Goal: Task Accomplishment & Management: Use online tool/utility

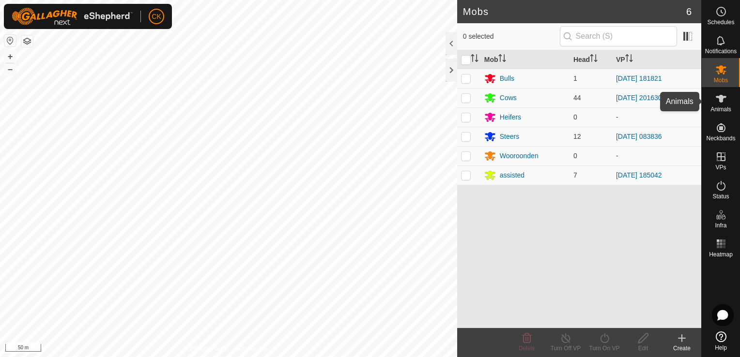
click at [720, 100] on icon at bounding box center [720, 99] width 11 height 8
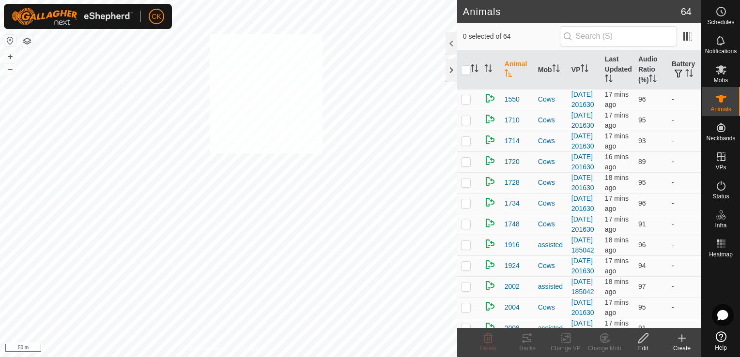
checkbox input "true"
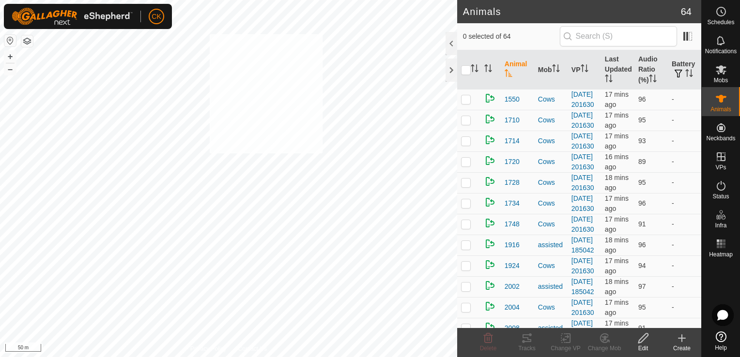
checkbox input "true"
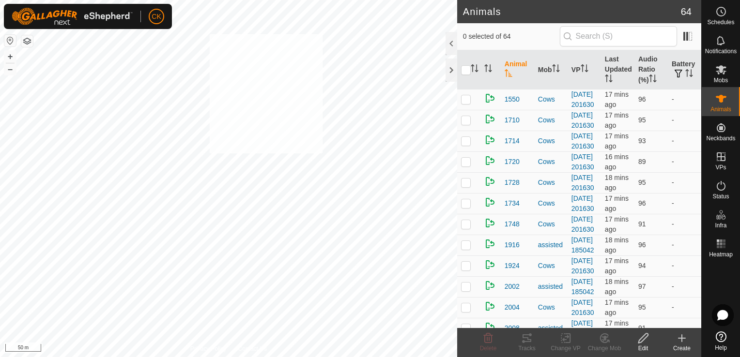
checkbox input "true"
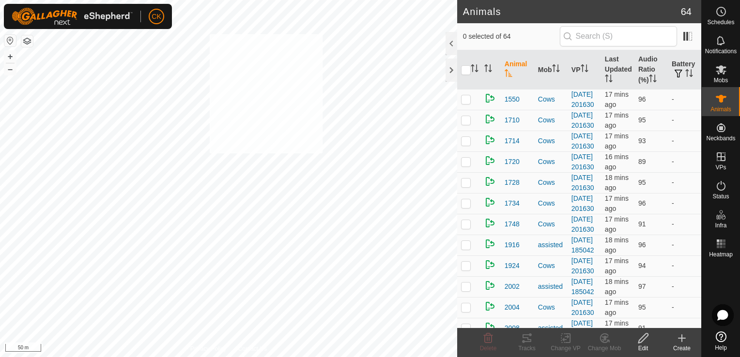
checkbox input "true"
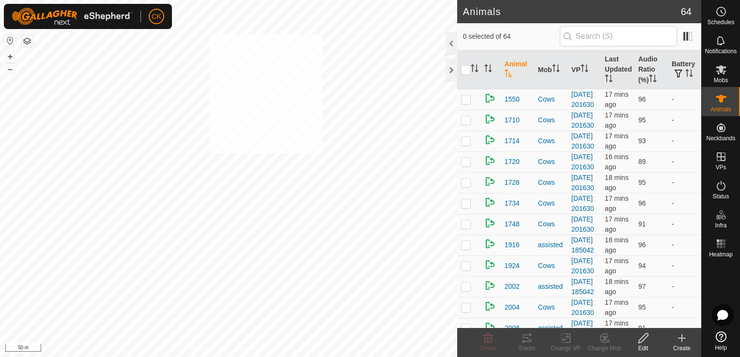
checkbox input "true"
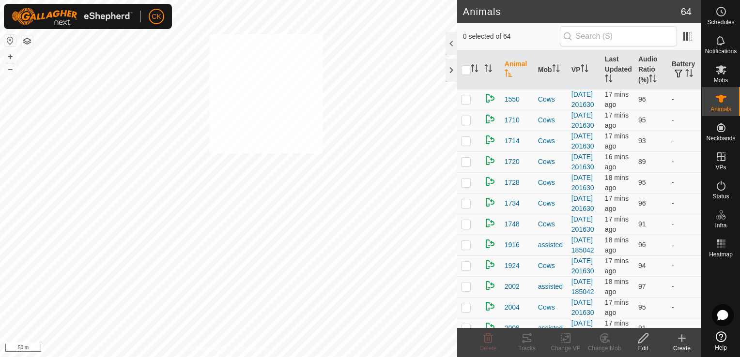
checkbox input "true"
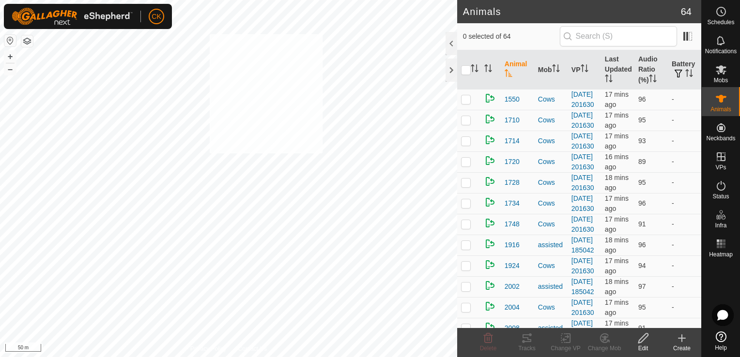
checkbox input "true"
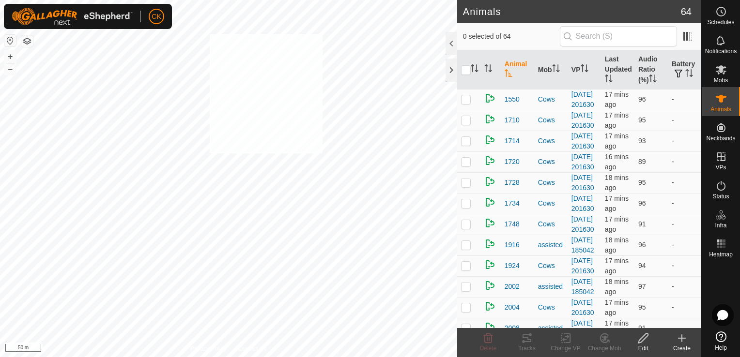
checkbox input "true"
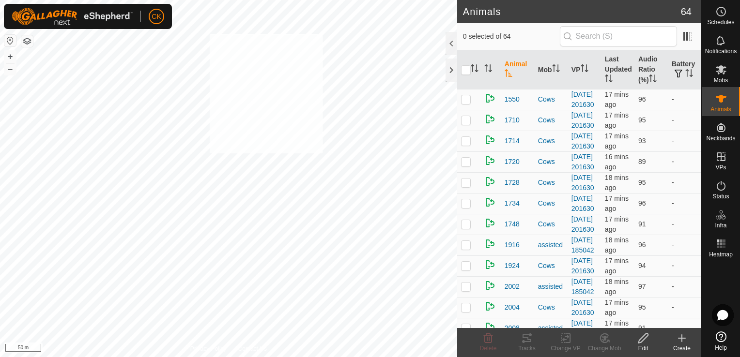
checkbox input "true"
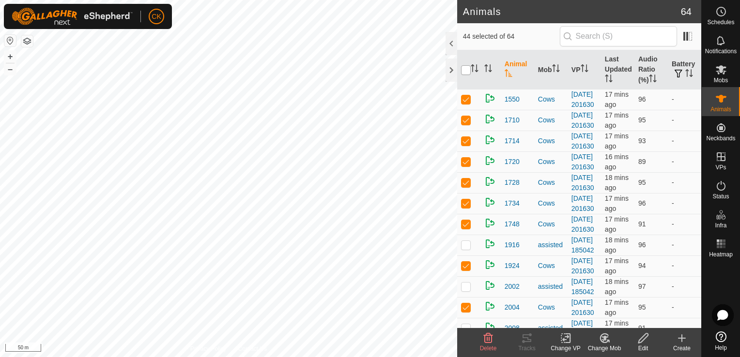
click at [466, 65] on input "checkbox" at bounding box center [466, 70] width 10 height 10
checkbox input "true"
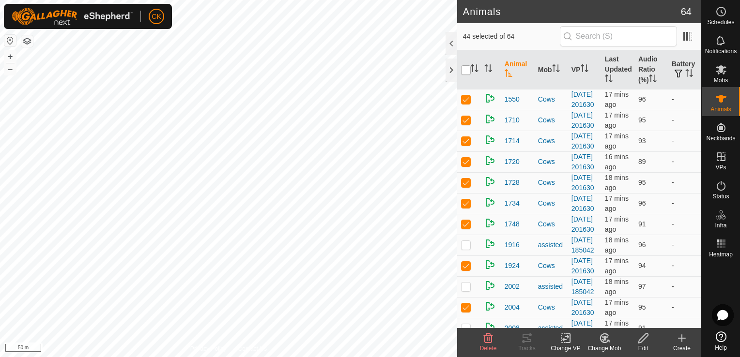
checkbox input "true"
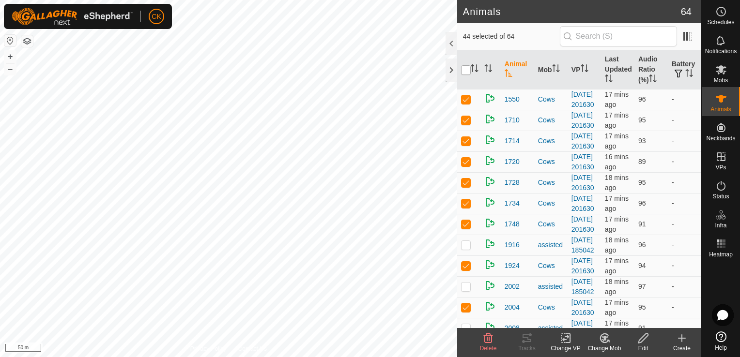
checkbox input "true"
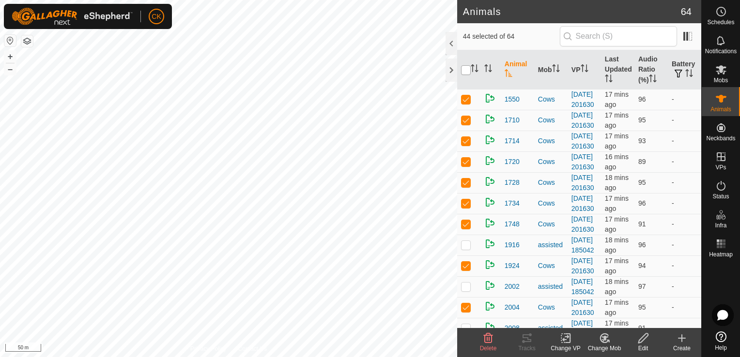
checkbox input "true"
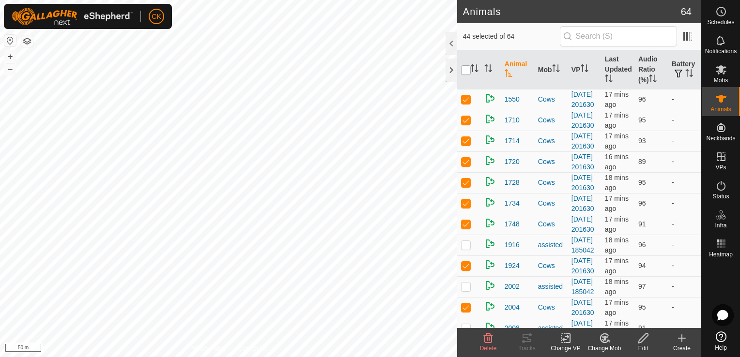
checkbox input "true"
click at [466, 65] on input "checkbox" at bounding box center [466, 70] width 10 height 10
checkbox input "false"
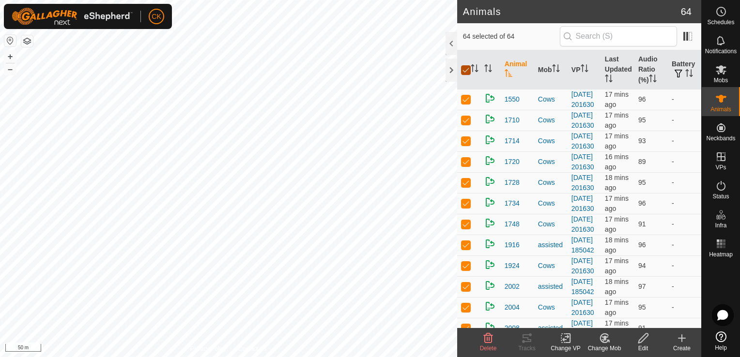
checkbox input "false"
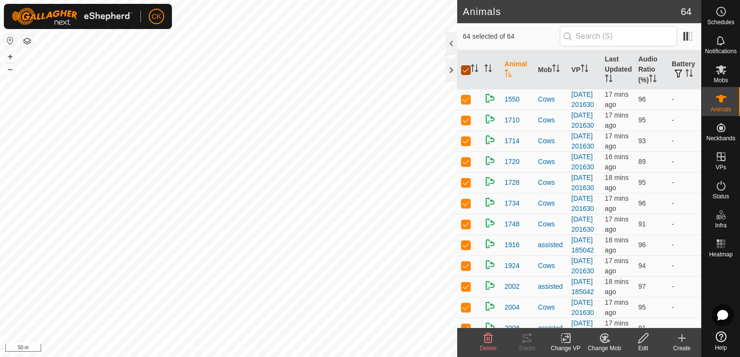
checkbox input "false"
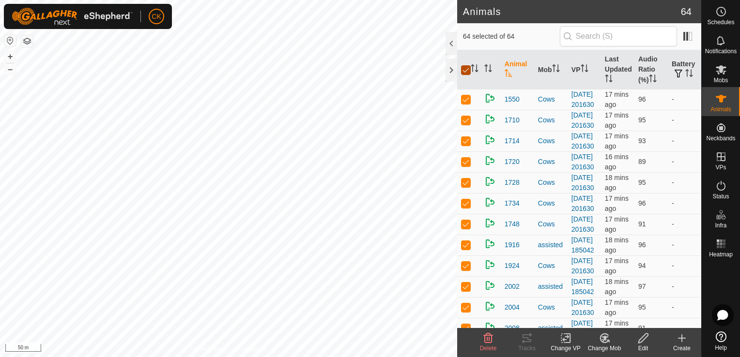
checkbox input "false"
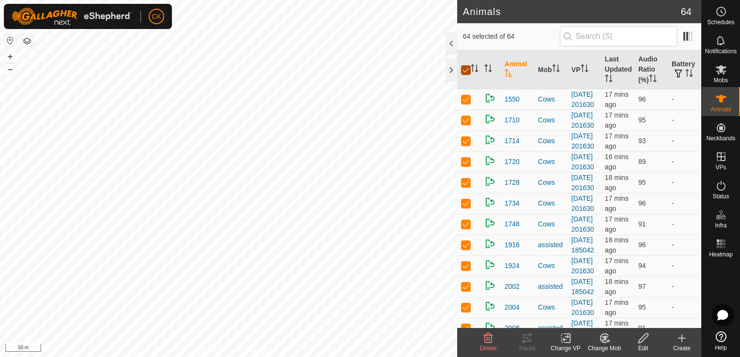
checkbox input "false"
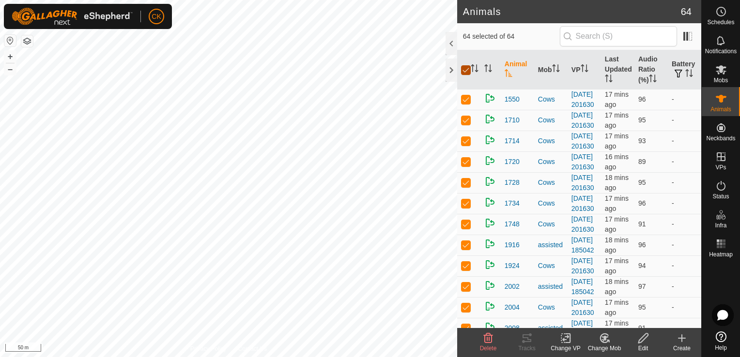
checkbox input "false"
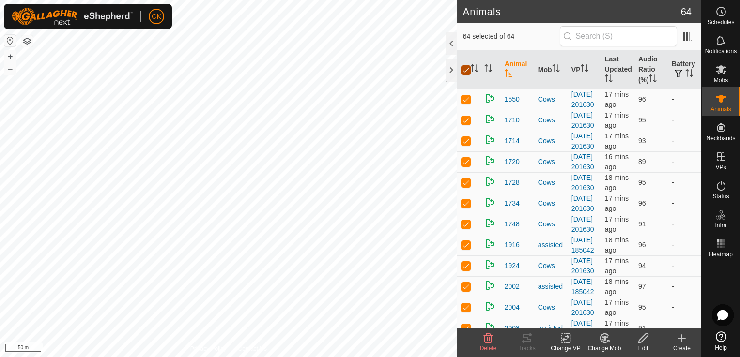
checkbox input "false"
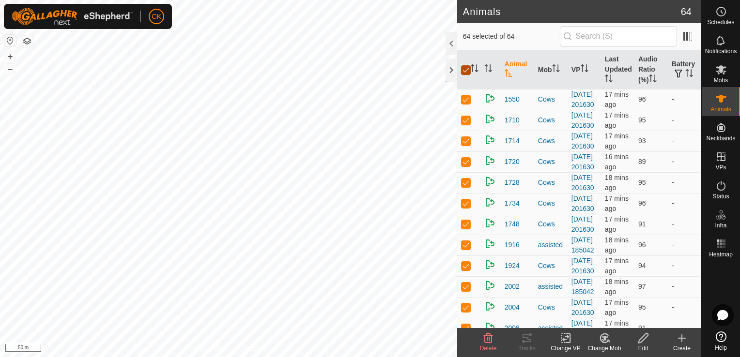
checkbox input "false"
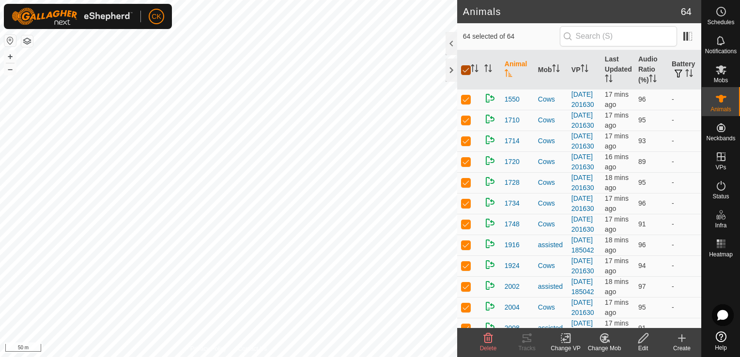
checkbox input "false"
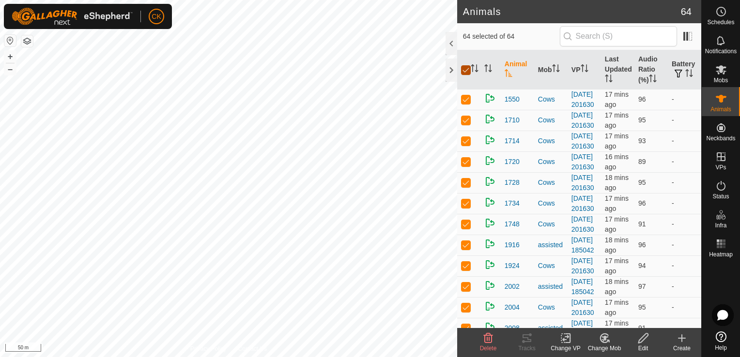
checkbox input "false"
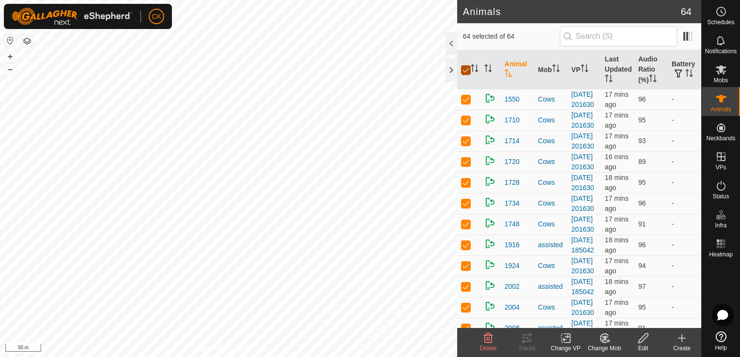
checkbox input "false"
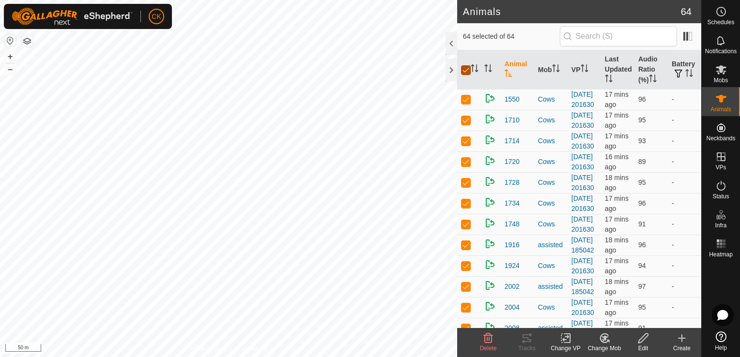
checkbox input "false"
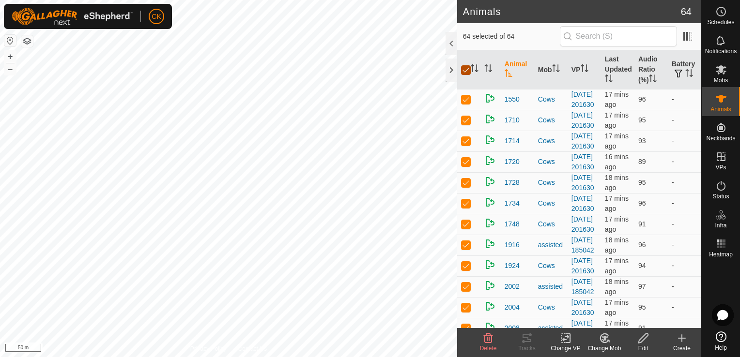
checkbox input "false"
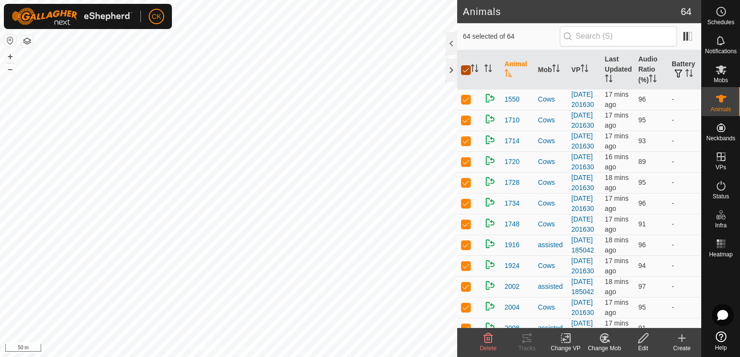
checkbox input "false"
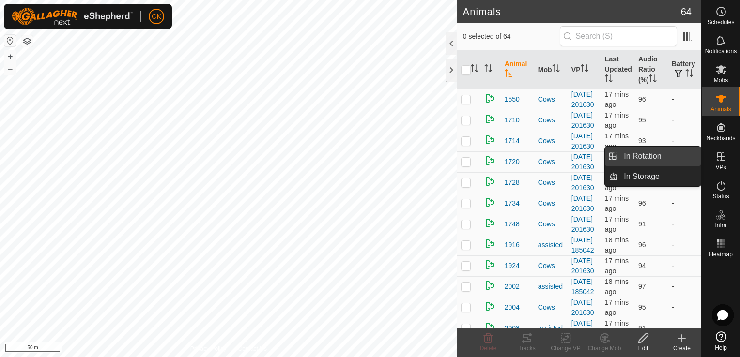
drag, startPoint x: 688, startPoint y: 154, endPoint x: 674, endPoint y: 156, distance: 14.6
click at [688, 154] on link "In Rotation" at bounding box center [659, 156] width 83 height 19
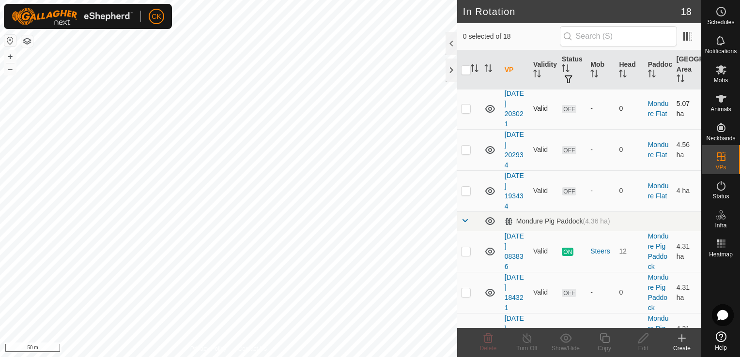
scroll to position [484, 0]
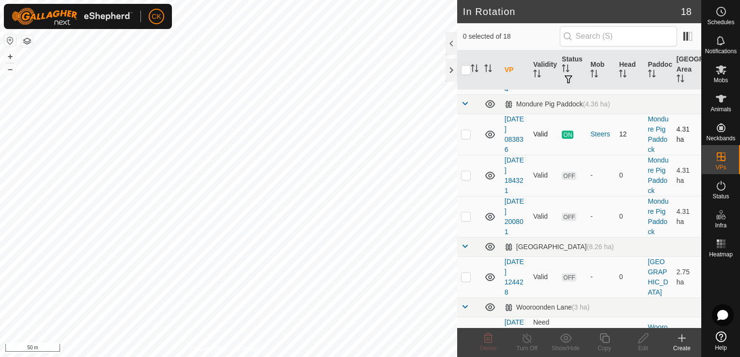
click at [467, 138] on p-checkbox at bounding box center [466, 134] width 10 height 8
checkbox input "true"
click at [603, 338] on icon at bounding box center [604, 338] width 12 height 12
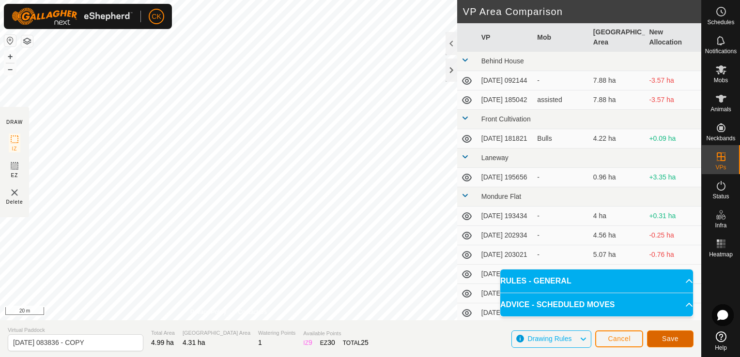
click at [667, 338] on span "Save" at bounding box center [670, 339] width 16 height 8
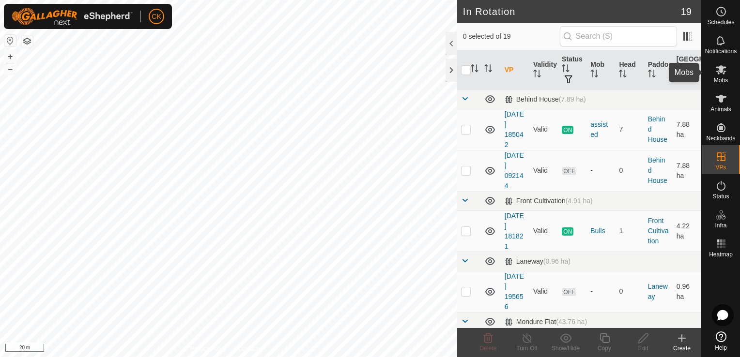
click at [718, 69] on icon at bounding box center [720, 69] width 11 height 9
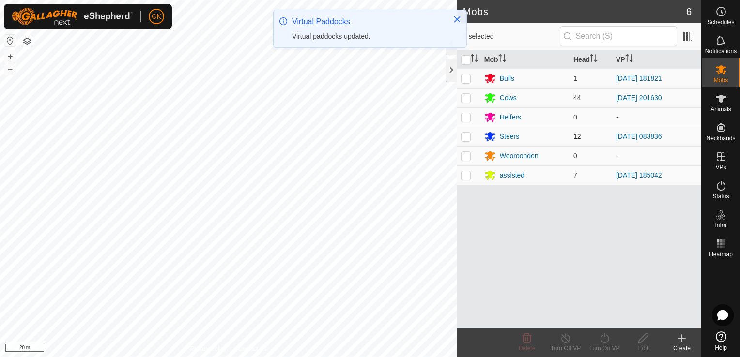
click at [466, 137] on p-checkbox at bounding box center [466, 137] width 10 height 8
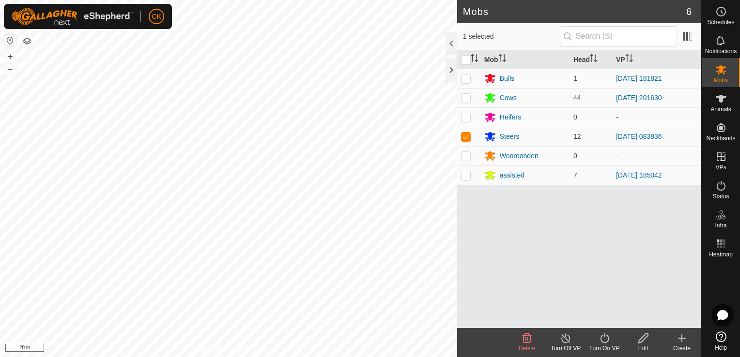
click at [603, 339] on icon at bounding box center [604, 338] width 12 height 12
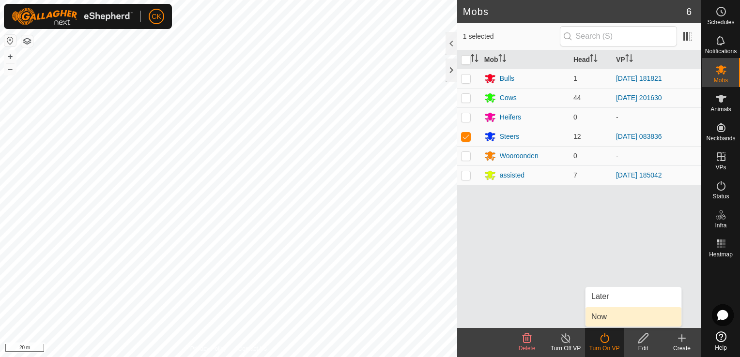
click at [602, 317] on link "Now" at bounding box center [633, 316] width 96 height 19
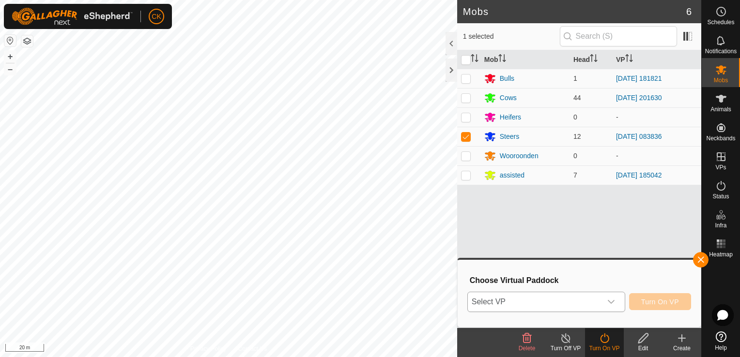
click at [612, 301] on icon "dropdown trigger" at bounding box center [611, 302] width 8 height 8
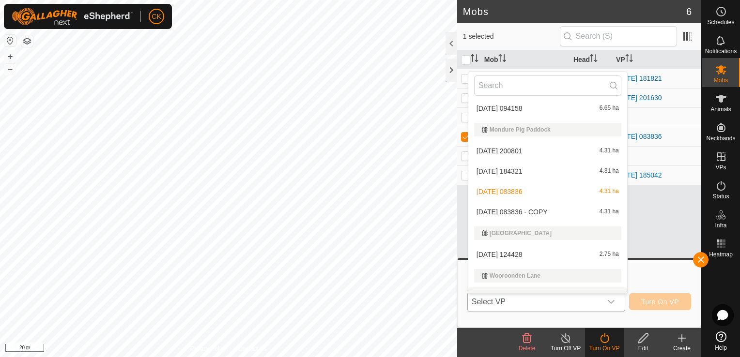
scroll to position [258, 0]
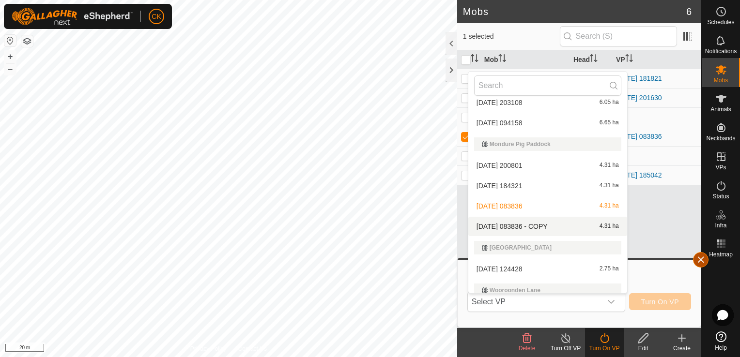
click at [700, 258] on button "button" at bounding box center [700, 259] width 15 height 15
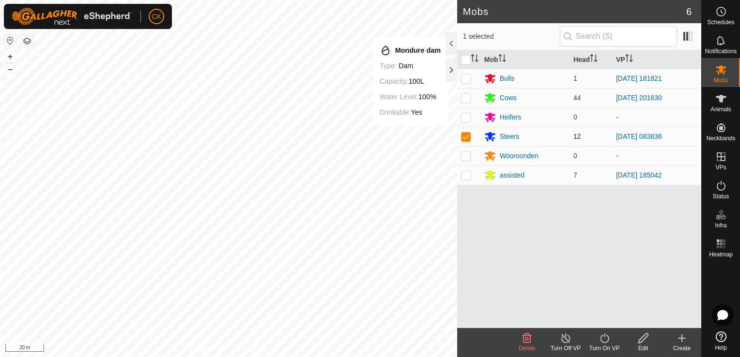
click at [465, 136] on p-checkbox at bounding box center [466, 137] width 10 height 8
checkbox input "false"
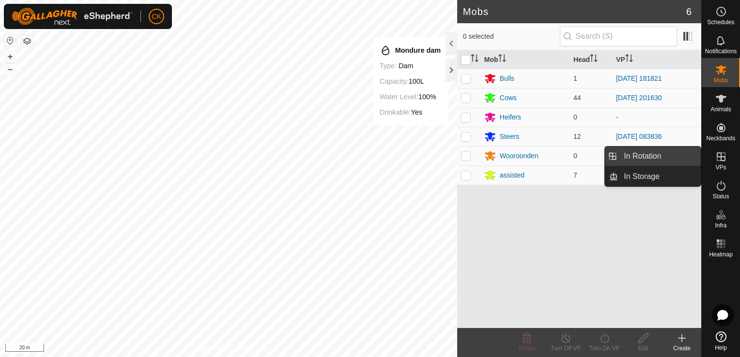
click at [679, 156] on link "In Rotation" at bounding box center [659, 156] width 83 height 19
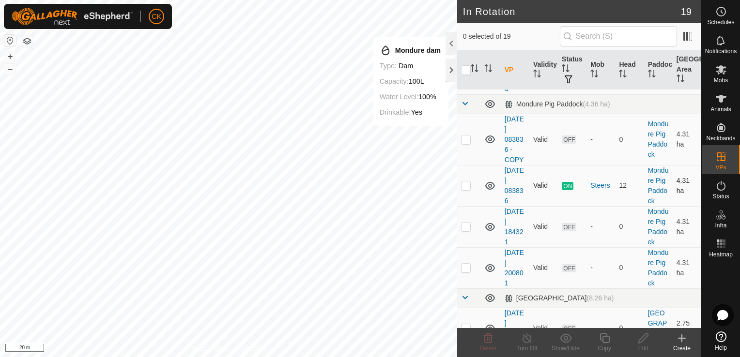
scroll to position [436, 0]
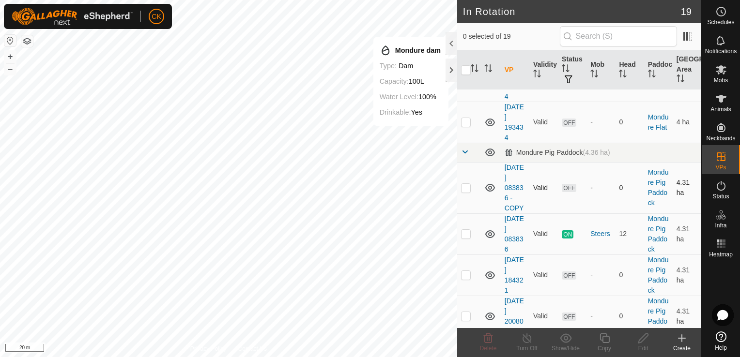
click at [467, 185] on p-checkbox at bounding box center [466, 188] width 10 height 8
checkbox input "true"
click at [604, 337] on icon at bounding box center [604, 338] width 12 height 12
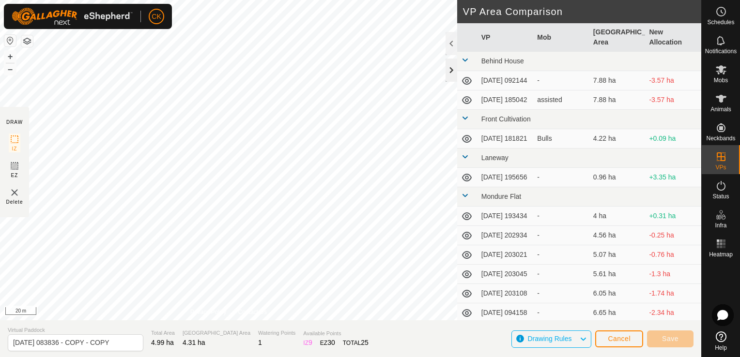
click at [448, 66] on div at bounding box center [451, 70] width 12 height 23
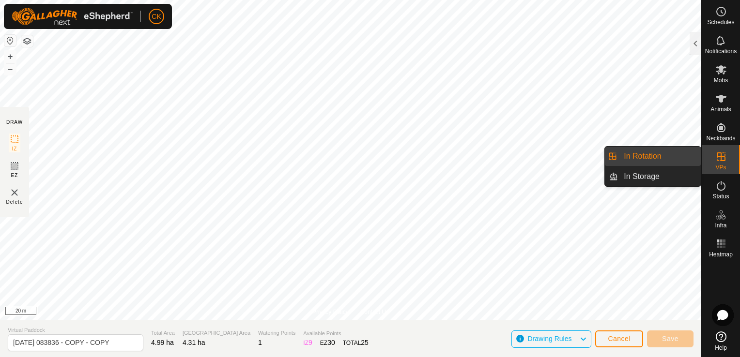
click at [674, 157] on link "In Rotation" at bounding box center [659, 156] width 83 height 19
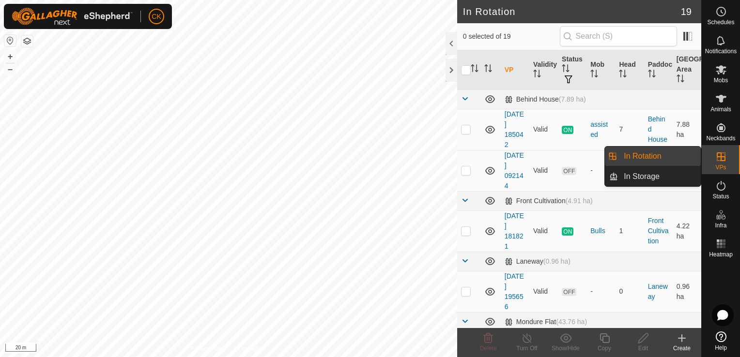
click at [673, 157] on link "In Rotation" at bounding box center [659, 156] width 83 height 19
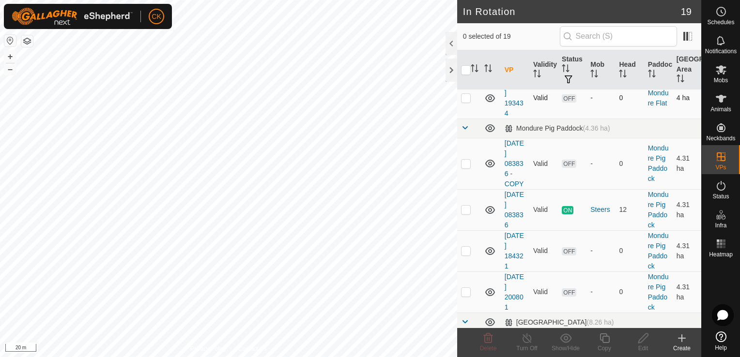
scroll to position [484, 0]
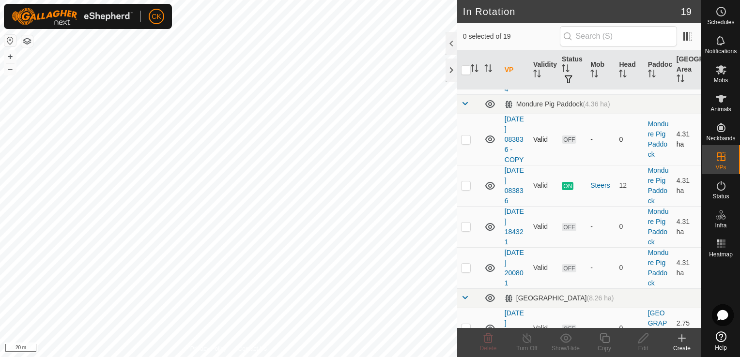
click at [465, 138] on p-checkbox at bounding box center [466, 140] width 10 height 8
checkbox input "true"
click at [603, 336] on icon at bounding box center [604, 338] width 10 height 10
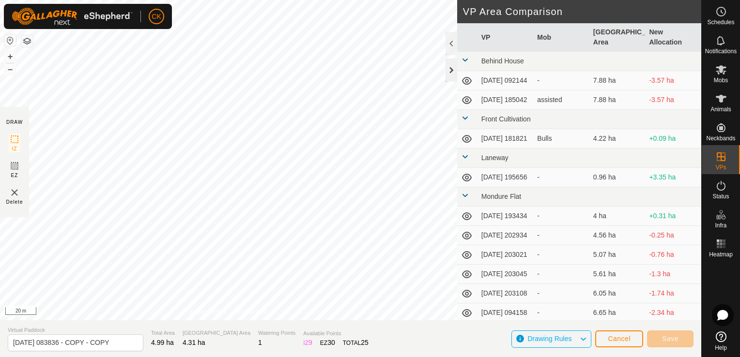
click at [452, 71] on div at bounding box center [451, 70] width 12 height 23
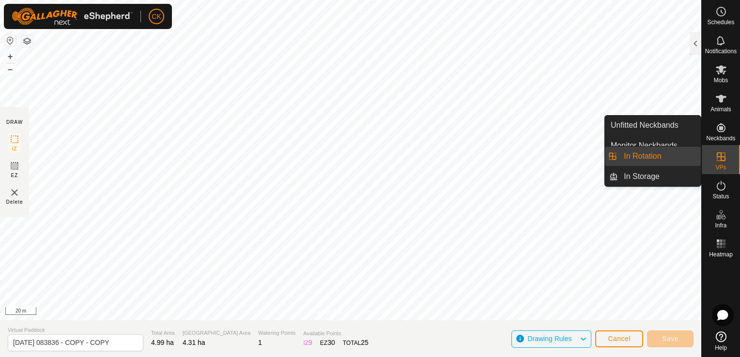
click at [681, 151] on link "In Rotation" at bounding box center [659, 156] width 83 height 19
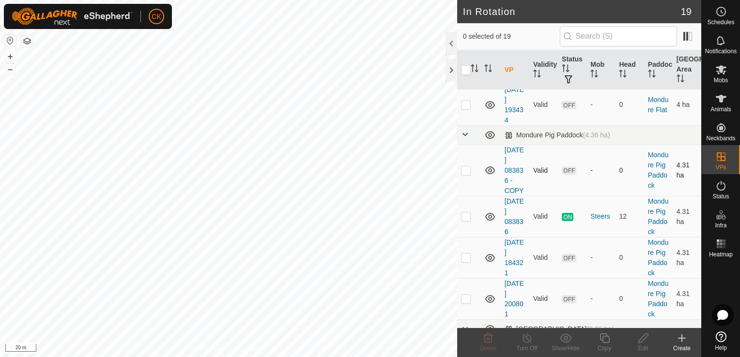
scroll to position [484, 0]
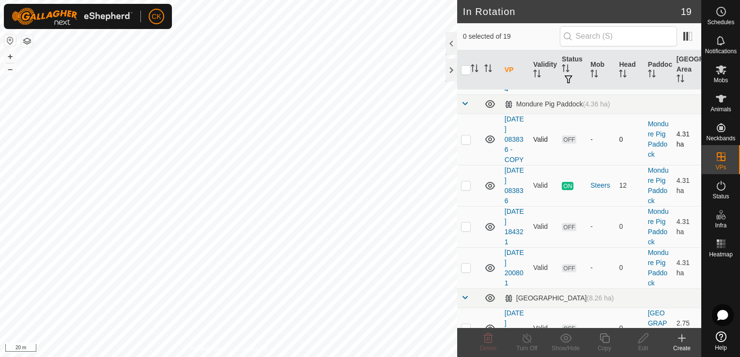
click at [465, 140] on p-checkbox at bounding box center [466, 140] width 10 height 8
click at [488, 337] on icon at bounding box center [488, 338] width 12 height 12
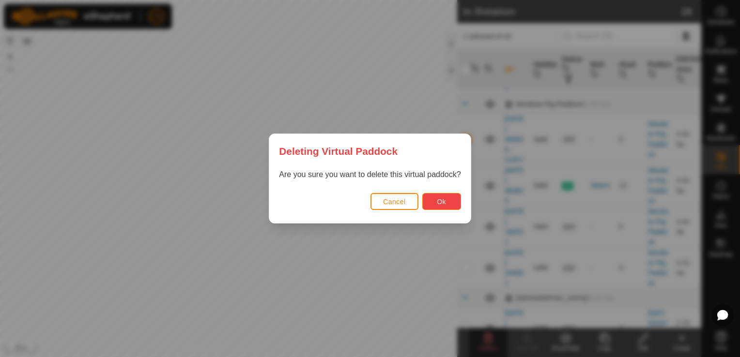
click at [445, 196] on button "Ok" at bounding box center [441, 201] width 39 height 17
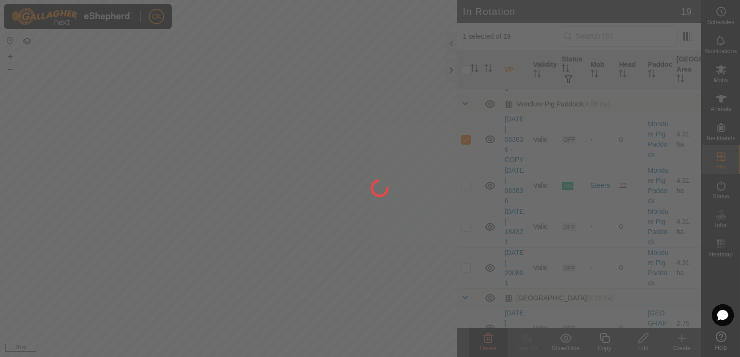
checkbox input "false"
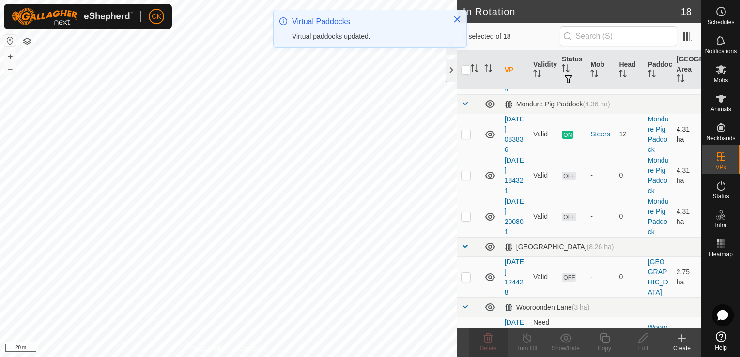
click at [467, 138] on p-checkbox at bounding box center [466, 134] width 10 height 8
checkbox input "true"
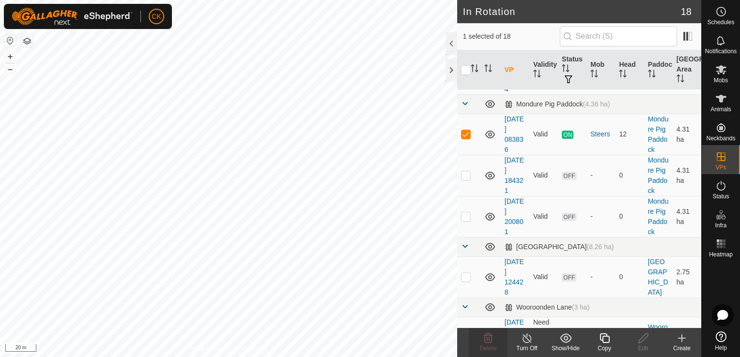
click at [603, 339] on icon at bounding box center [604, 338] width 12 height 12
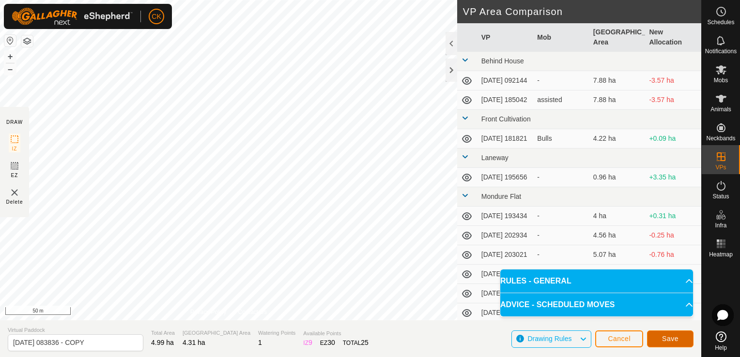
click at [663, 334] on button "Save" at bounding box center [670, 339] width 46 height 17
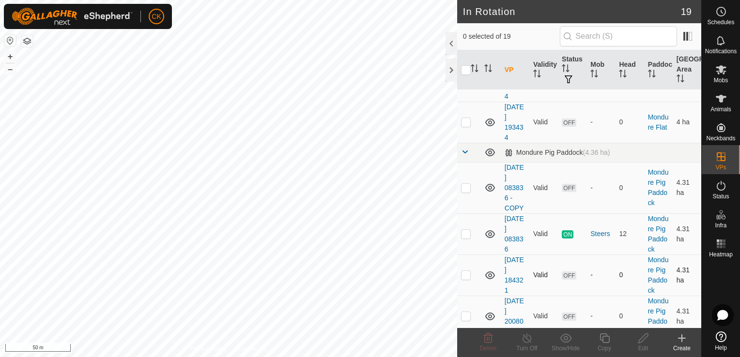
scroll to position [484, 0]
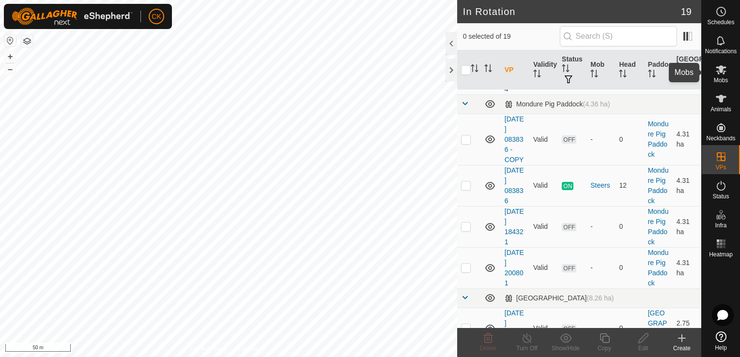
click at [720, 69] on icon at bounding box center [720, 69] width 11 height 9
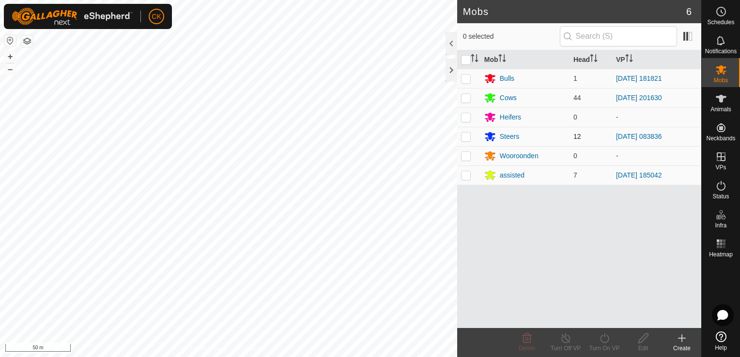
click at [467, 135] on p-checkbox at bounding box center [466, 137] width 10 height 8
checkbox input "true"
click at [601, 336] on icon at bounding box center [604, 338] width 9 height 10
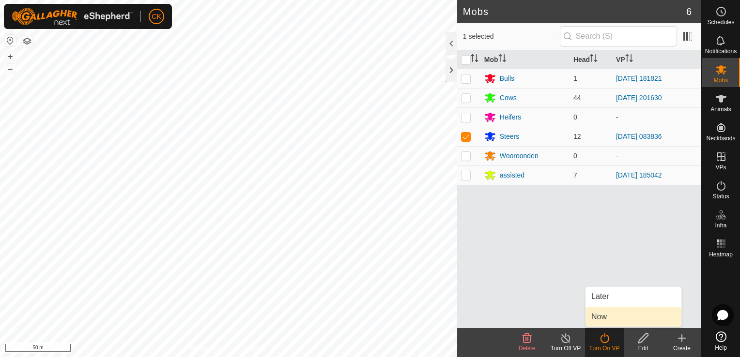
click at [604, 317] on link "Now" at bounding box center [633, 316] width 96 height 19
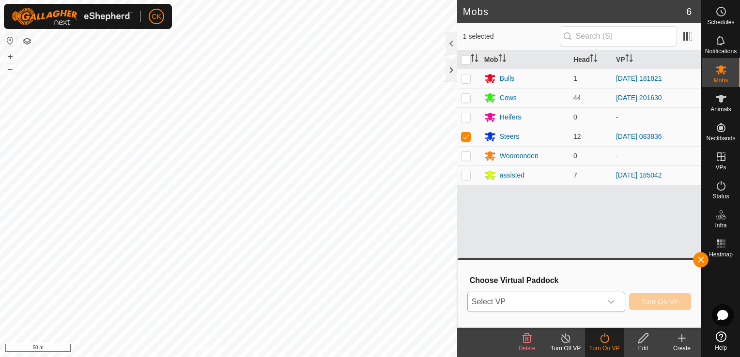
click at [620, 301] on div "dropdown trigger" at bounding box center [610, 301] width 19 height 19
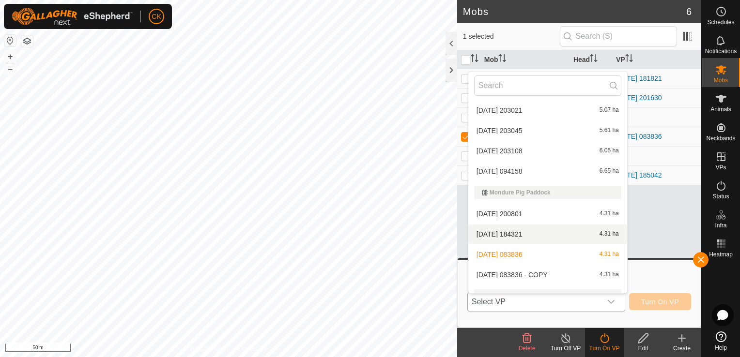
scroll to position [258, 0]
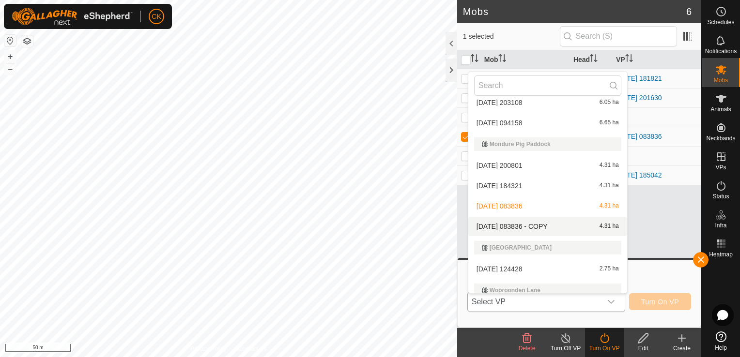
click at [530, 226] on li "[DATE] 083836 - COPY 4.31 ha" at bounding box center [547, 226] width 159 height 19
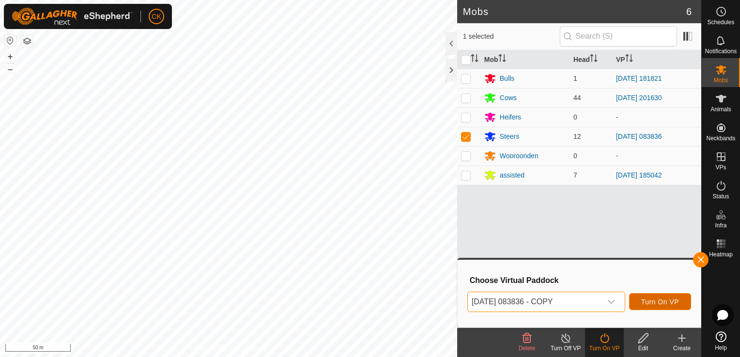
click at [649, 300] on span "Turn On VP" at bounding box center [660, 302] width 38 height 8
